Goal: Obtain resource: Obtain resource

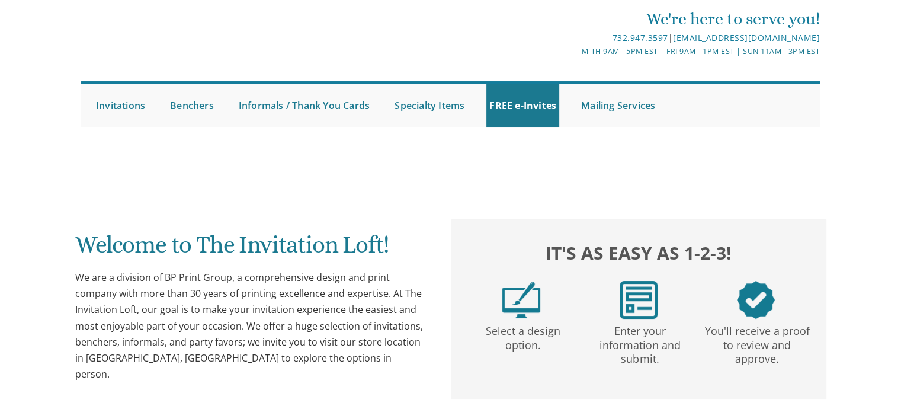
scroll to position [34, 0]
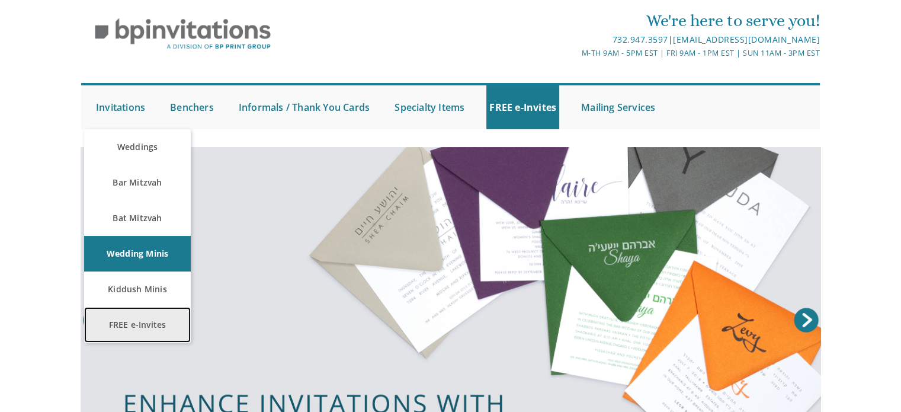
click at [130, 322] on link "FREE e-Invites" at bounding box center [137, 325] width 107 height 36
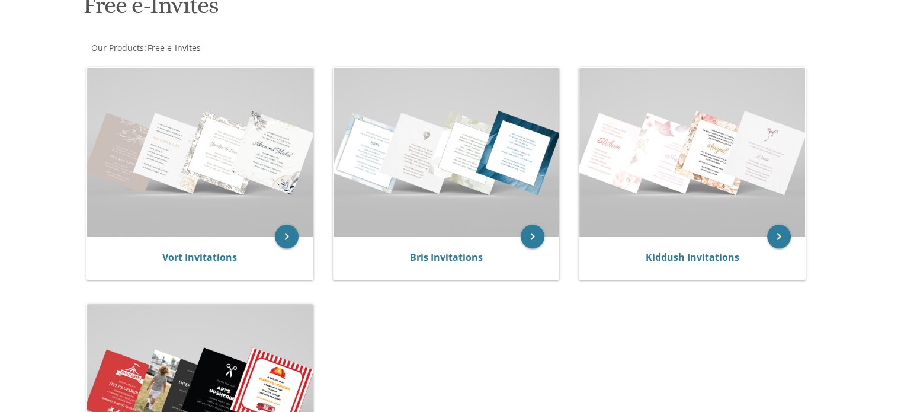
scroll to position [199, 0]
drag, startPoint x: 909, startPoint y: 95, endPoint x: 909, endPoint y: 177, distance: 81.2
click at [900, 177] on html "My Cart Total: View Cart Item(s) Submit My Cart Total: View Cart Item(s) Login …" at bounding box center [450, 7] width 901 height 412
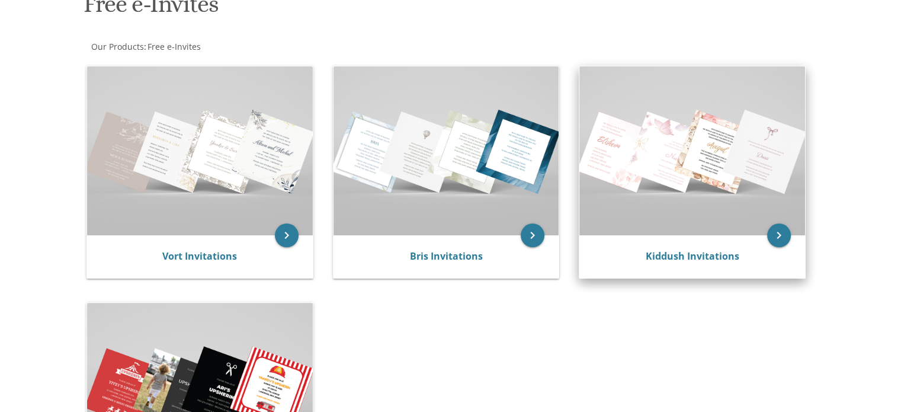
click at [668, 240] on div "Kiddush Invitations" at bounding box center [692, 256] width 226 height 43
click at [732, 256] on link "Kiddush Invitations" at bounding box center [693, 255] width 94 height 13
click at [784, 233] on icon "keyboard_arrow_right" at bounding box center [779, 235] width 24 height 24
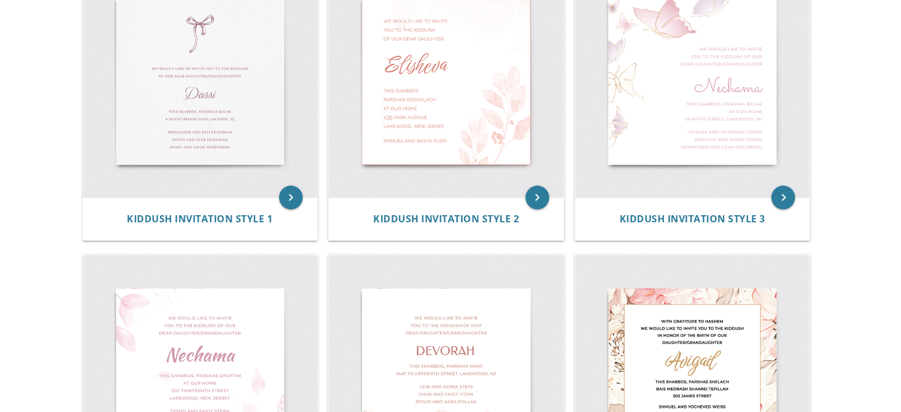
scroll to position [278, 0]
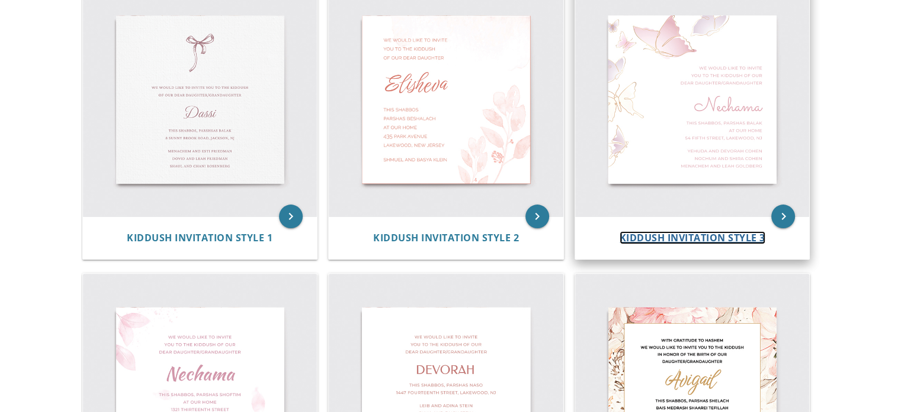
click at [681, 231] on span "Kiddush Invitation Style 3" at bounding box center [693, 237] width 146 height 13
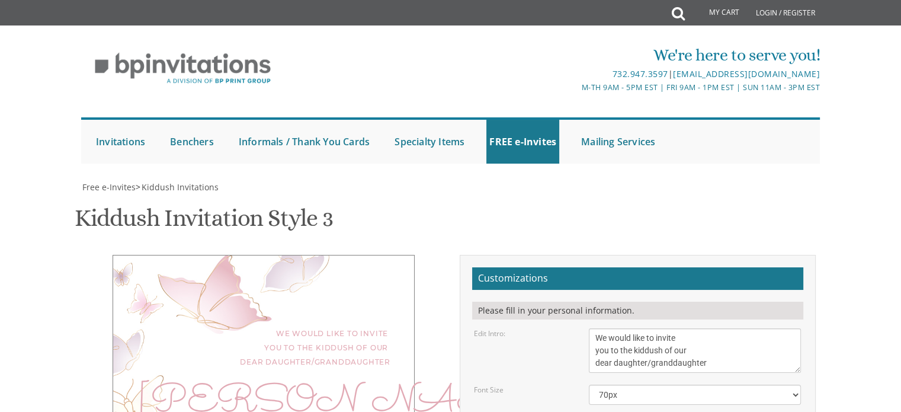
scroll to position [192, 0]
type textarea "N"
type textarea "[PERSON_NAME]"
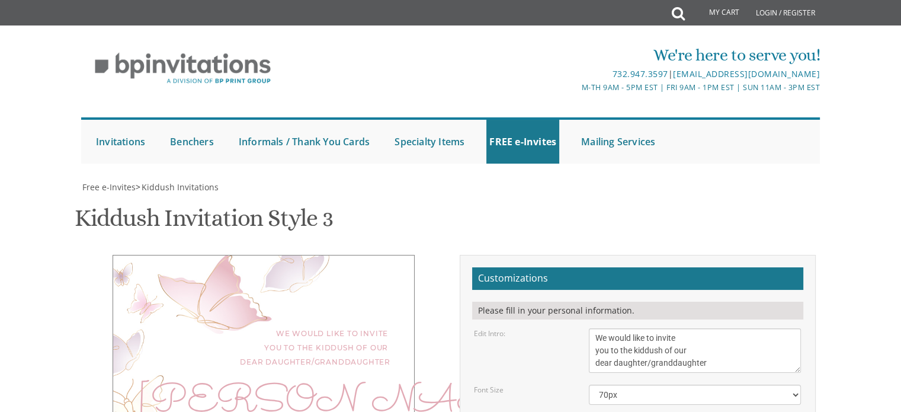
drag, startPoint x: 595, startPoint y: 288, endPoint x: 666, endPoint y: 290, distance: 71.1
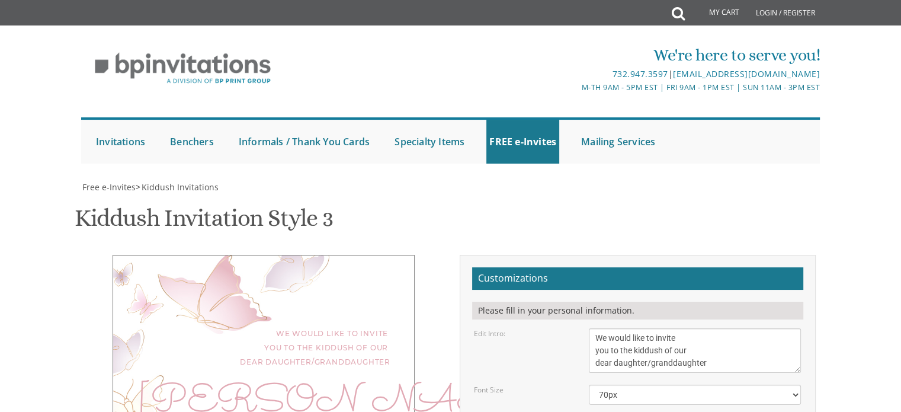
type textarea "This Shabbos, Parshas Eikev at [GEOGRAPHIC_DATA] Shul [STREET_ADDRESS][PERSON_N…"
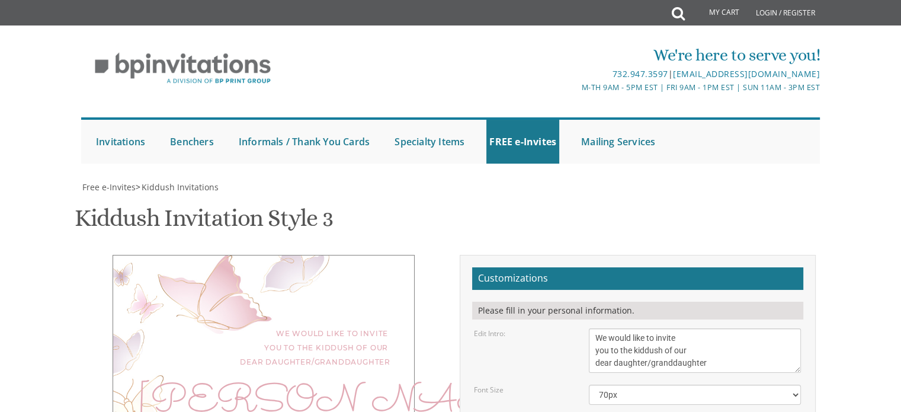
drag, startPoint x: 685, startPoint y: 347, endPoint x: 587, endPoint y: 337, distance: 98.3
type textarea "[PERSON_NAME] and [PERSON_NAME] and Mrs."
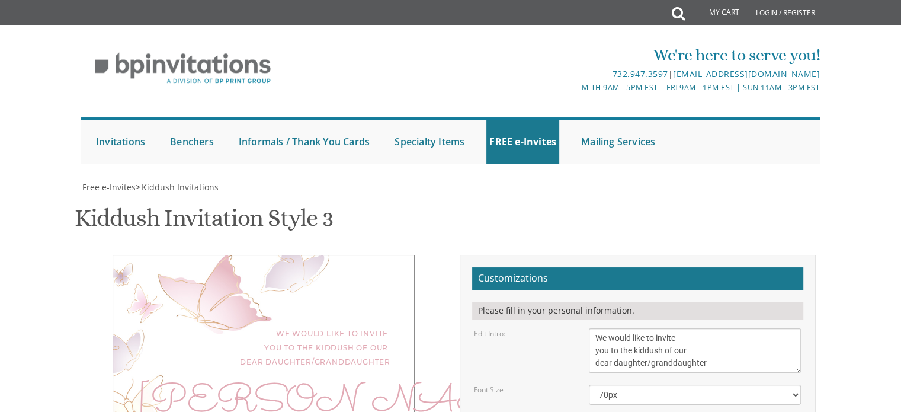
type textarea "This Shabbos, Parshas Eikev at [GEOGRAPHIC_DATA] [STREET_ADDRESS][PERSON_NAME]"
drag, startPoint x: 653, startPoint y: 231, endPoint x: 654, endPoint y: 196, distance: 35.0
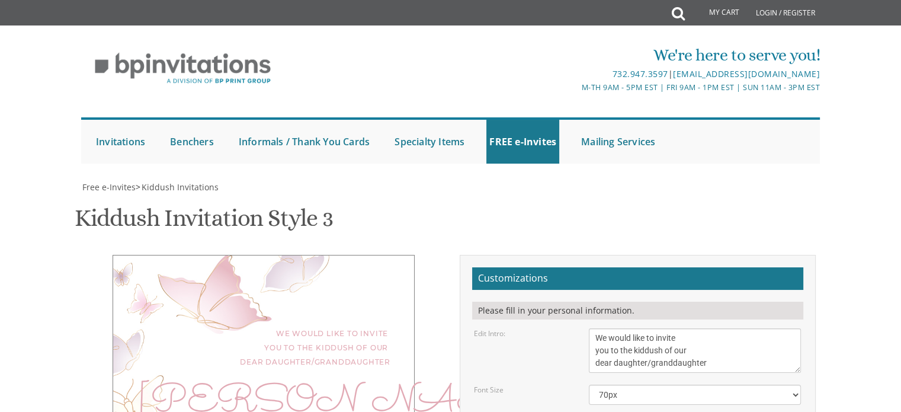
drag, startPoint x: 649, startPoint y: 332, endPoint x: 554, endPoint y: 335, distance: 94.8
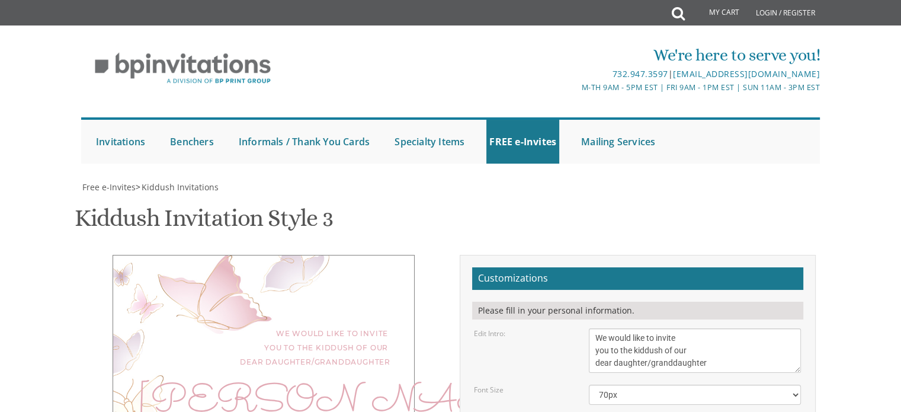
type textarea "Yosef Tzvi and Fraidy Kalish Chaim Yosef and Chani Koplowitz Dovid and Chevy Ka…"
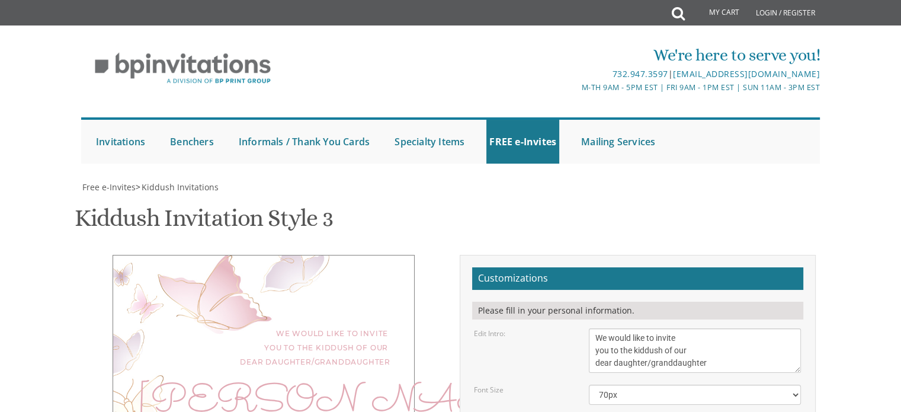
type input "fraidykop@gmail.com"
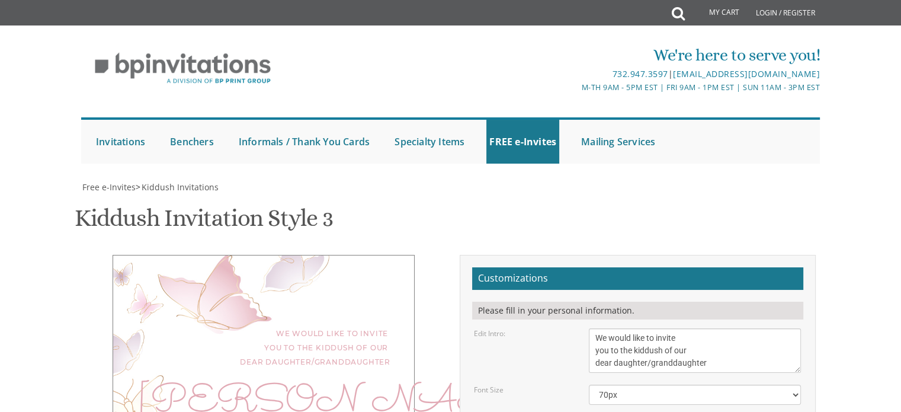
scroll to position [282, 0]
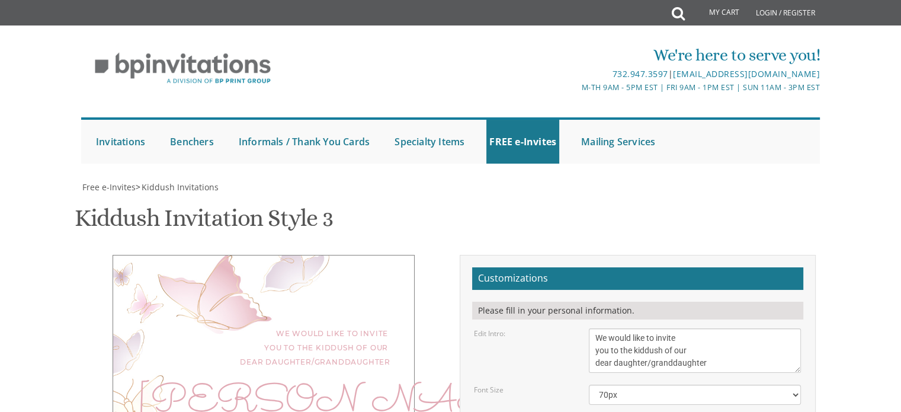
click at [547, 302] on div "Please fill in your personal information." at bounding box center [637, 311] width 331 height 18
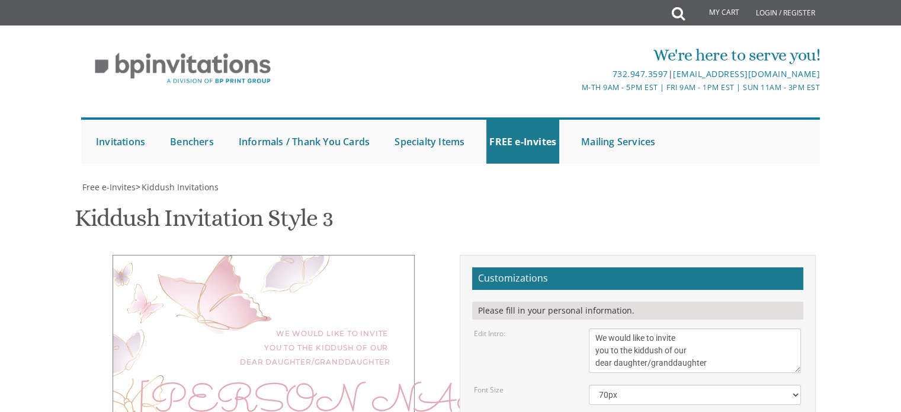
scroll to position [239, 0]
drag, startPoint x: 690, startPoint y: 294, endPoint x: 589, endPoint y: 322, distance: 103.9
paste textarea "Dovid and Chevy Kalish"
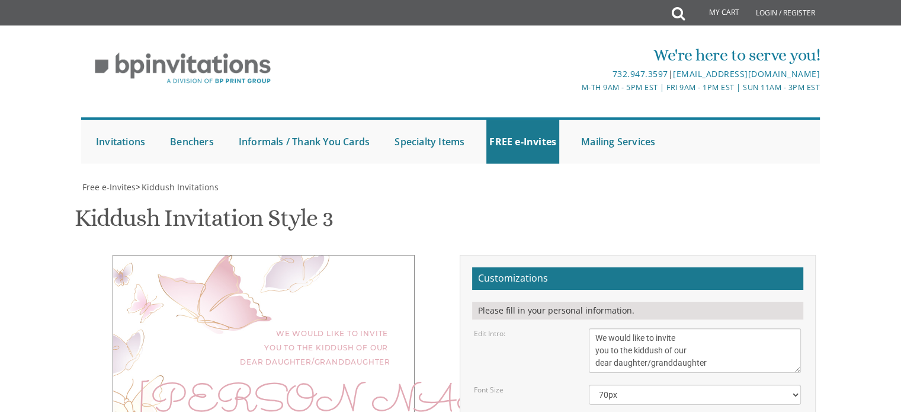
scroll to position [344, 0]
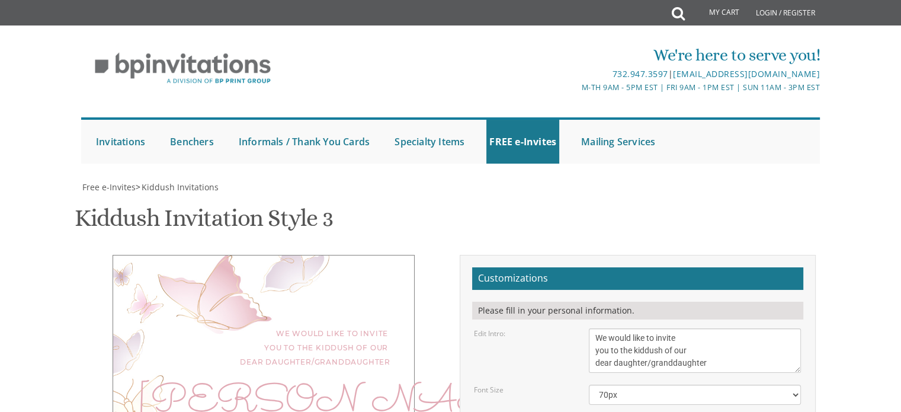
type textarea "Yosef Tzvi and Fraidy Kalish Dovid and Chevy Kalish Chaim Yosef and Chani Koplo…"
